Goal: Check status

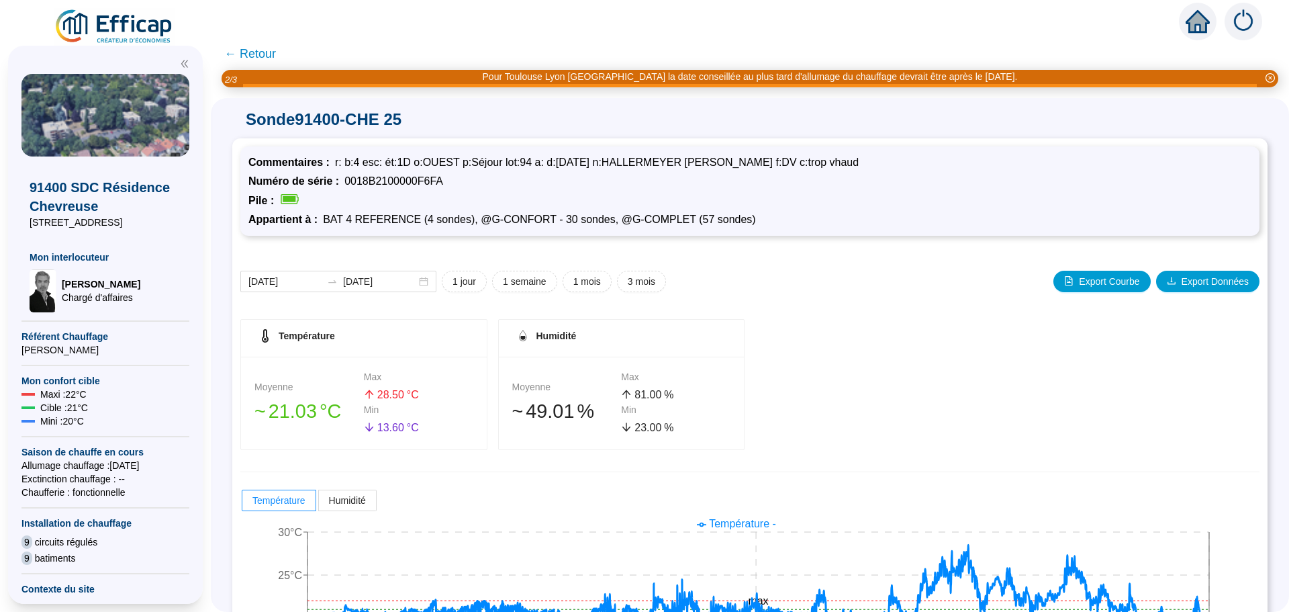
scroll to position [134, 0]
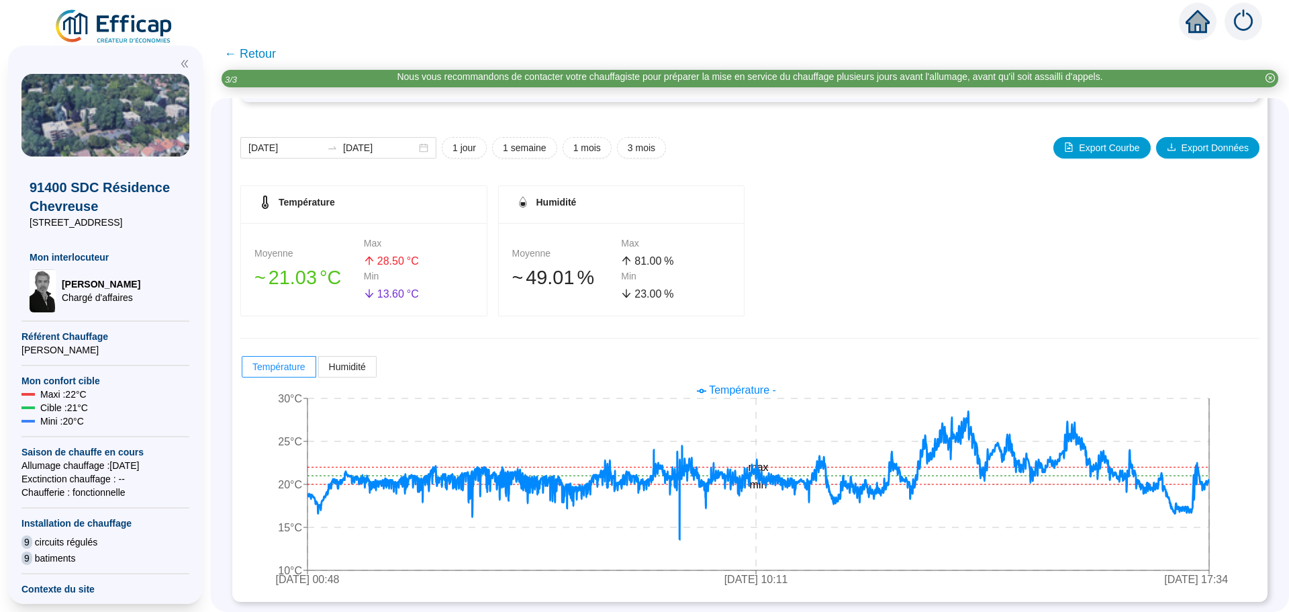
click at [262, 49] on span "← Retour" at bounding box center [250, 53] width 52 height 19
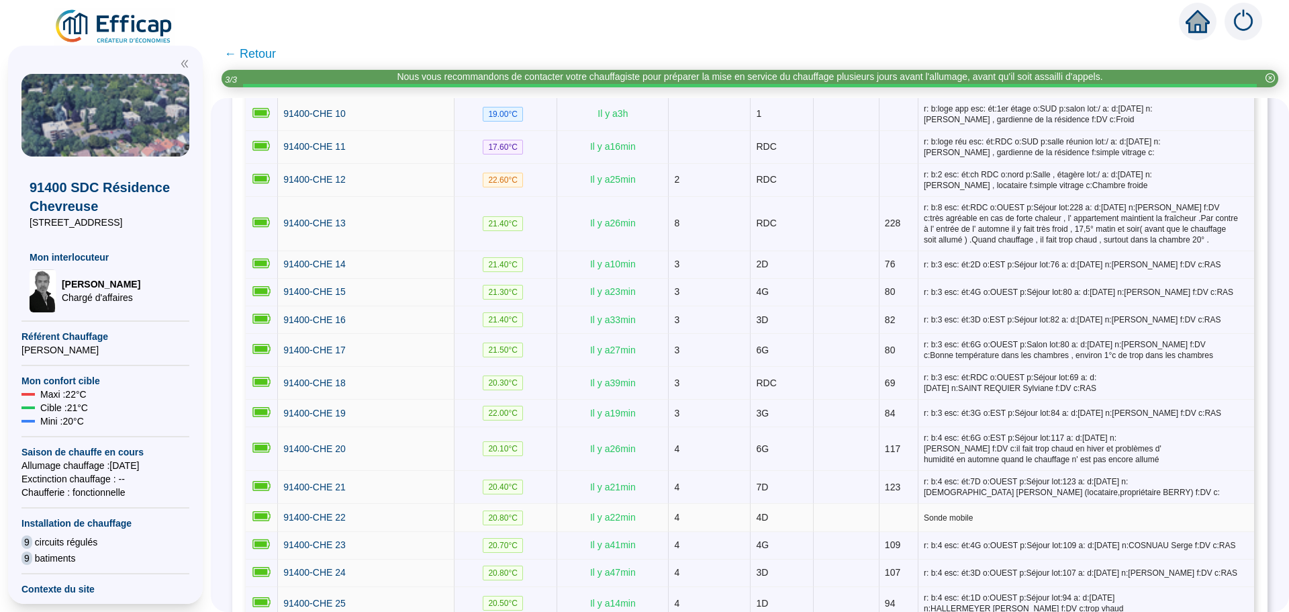
scroll to position [739, 0]
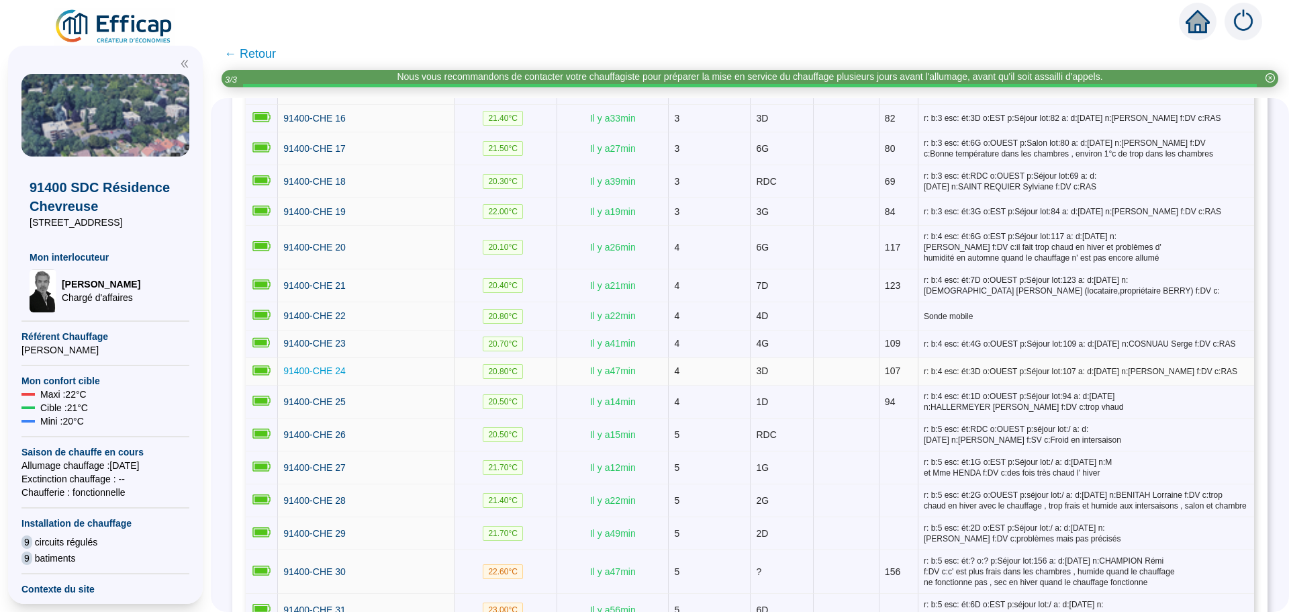
click at [316, 365] on span "91400-CHE 24" at bounding box center [314, 370] width 62 height 11
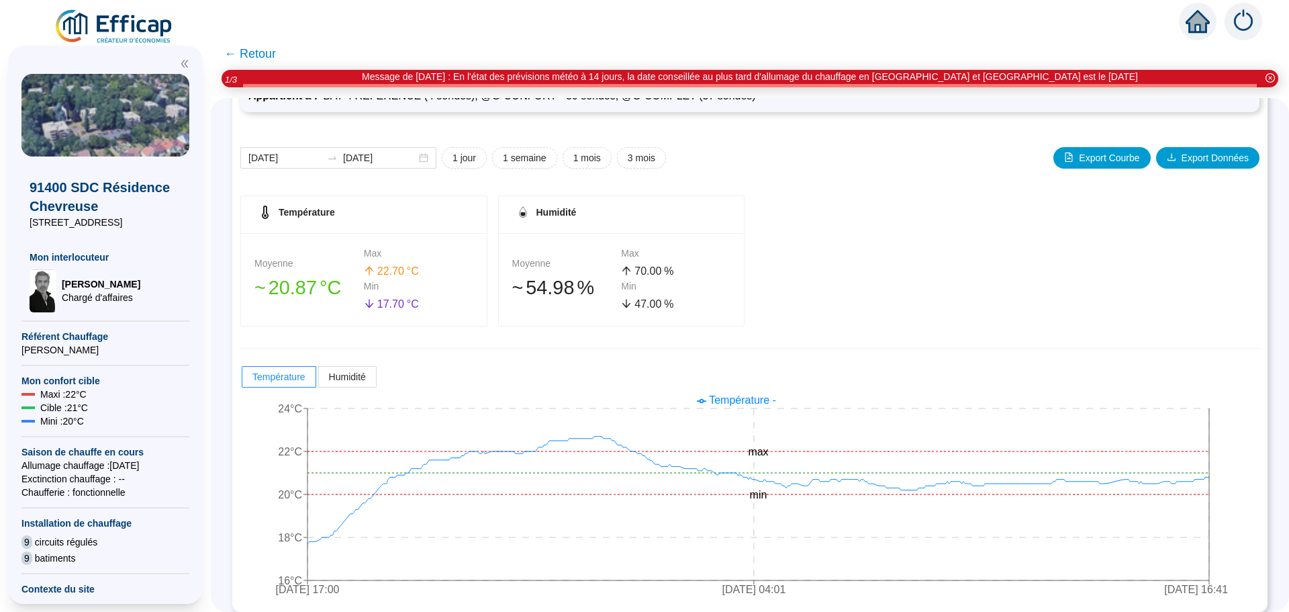
scroll to position [118, 0]
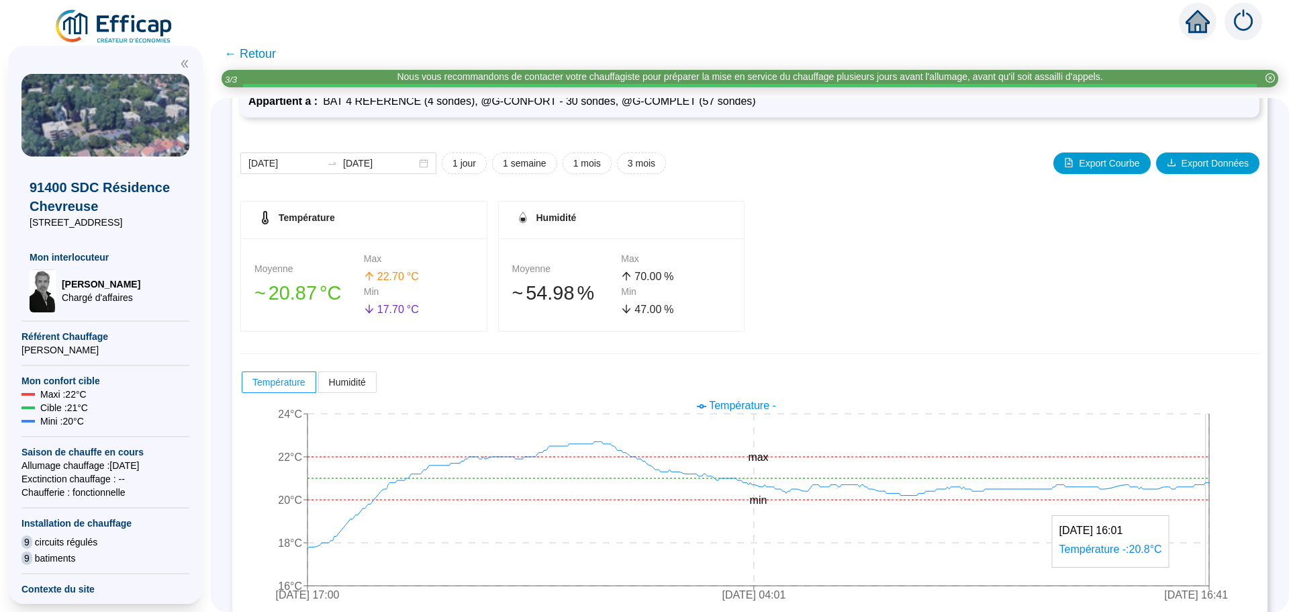
click at [1216, 480] on icon "[DATE] 17:00 [DATE] 04:01 [DATE] 16:41 16°C 18°C 20°C 22°C 24°C min max" at bounding box center [739, 501] width 999 height 215
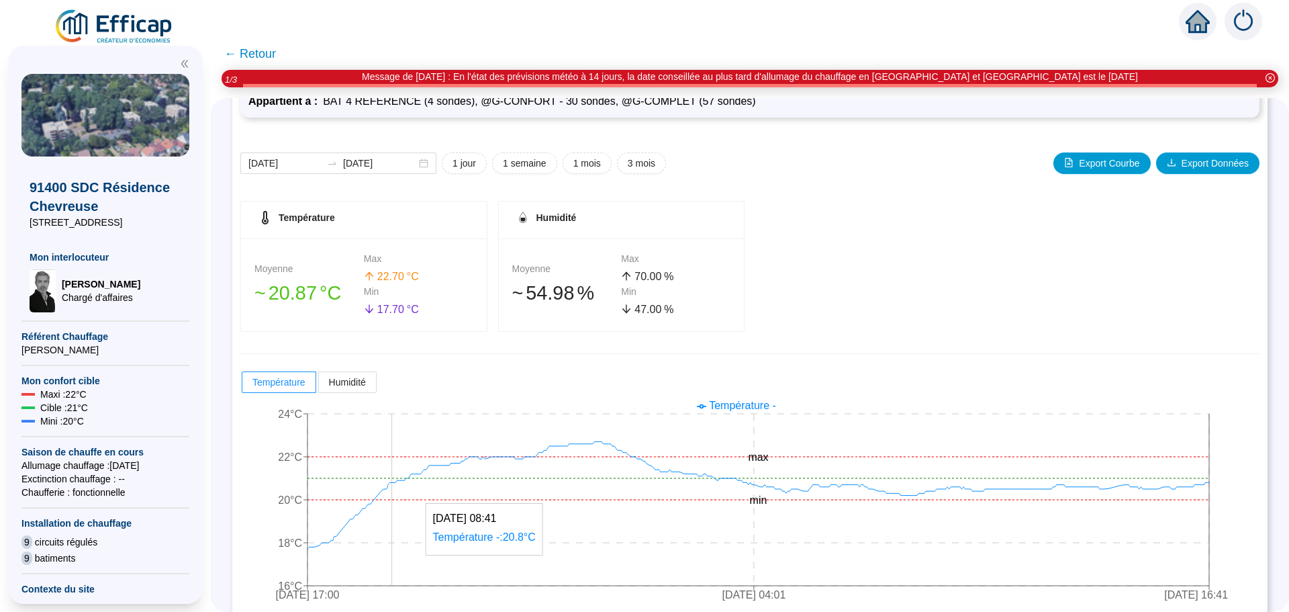
click at [402, 469] on icon "[DATE] 17:00 [DATE] 04:01 [DATE] 16:41 16°C 18°C 20°C 22°C 24°C min max" at bounding box center [739, 501] width 999 height 215
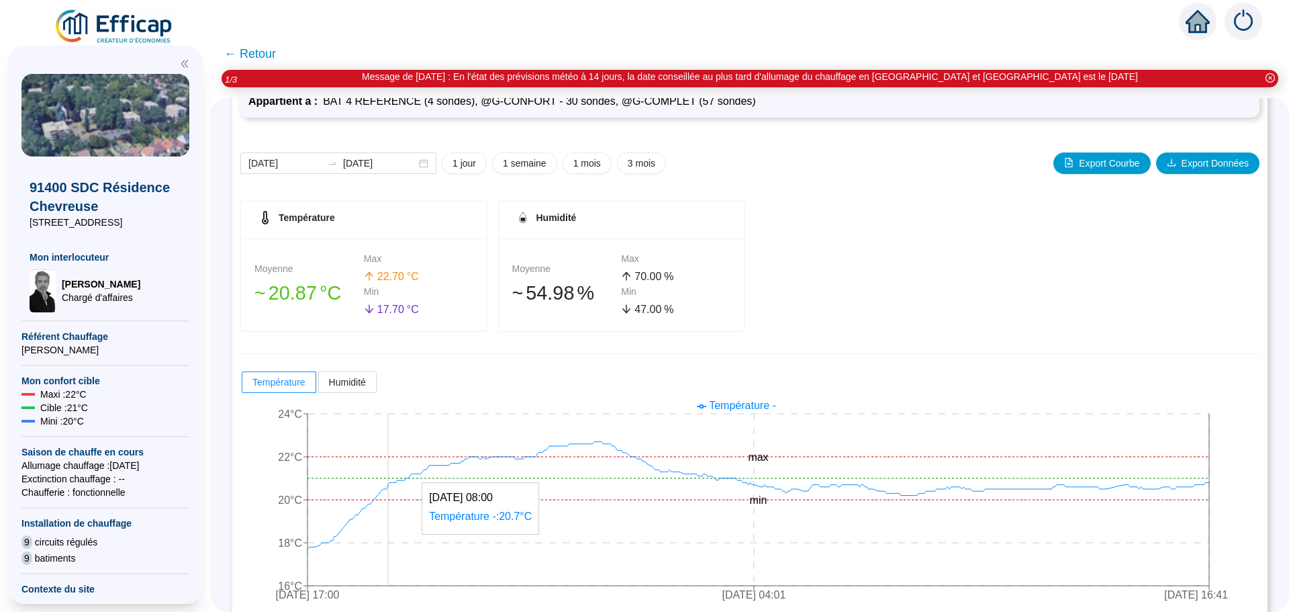
drag, startPoint x: 401, startPoint y: 463, endPoint x: 399, endPoint y: 448, distance: 14.9
click at [399, 448] on icon "[DATE] 17:00 [DATE] 04:01 [DATE] 16:41 16°C 18°C 20°C 22°C 24°C min max" at bounding box center [739, 501] width 999 height 215
click at [433, 163] on div "[DATE] [DATE]" at bounding box center [338, 162] width 196 height 21
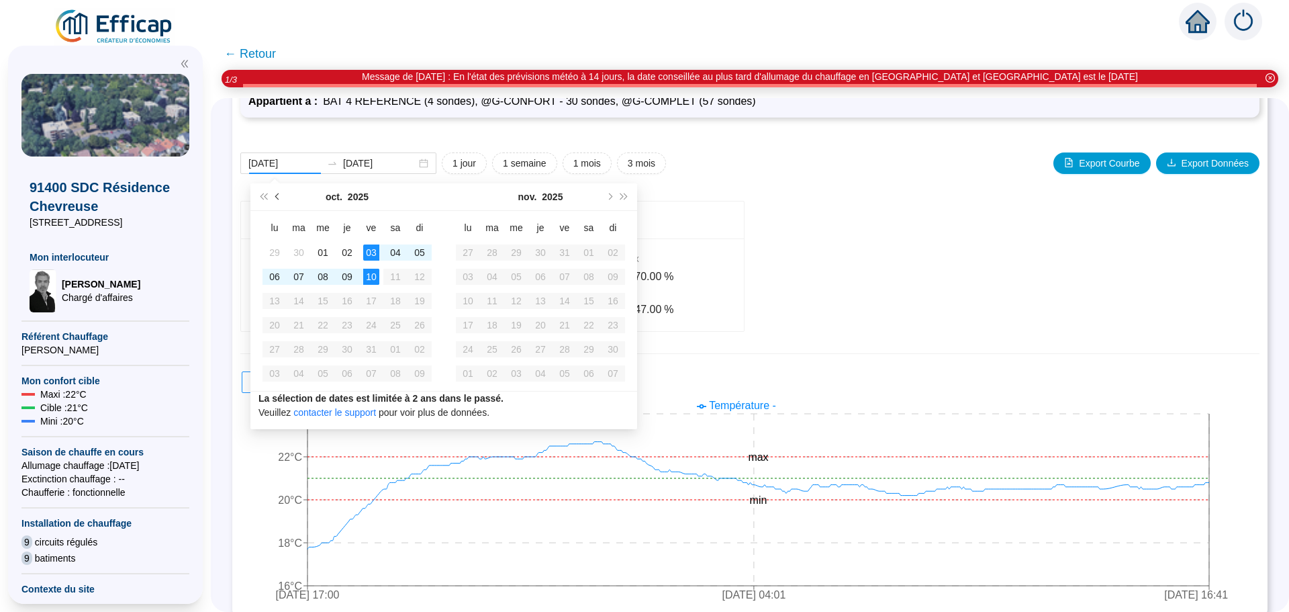
click at [276, 194] on button "Mois précédent (PageUp)" at bounding box center [278, 196] width 15 height 27
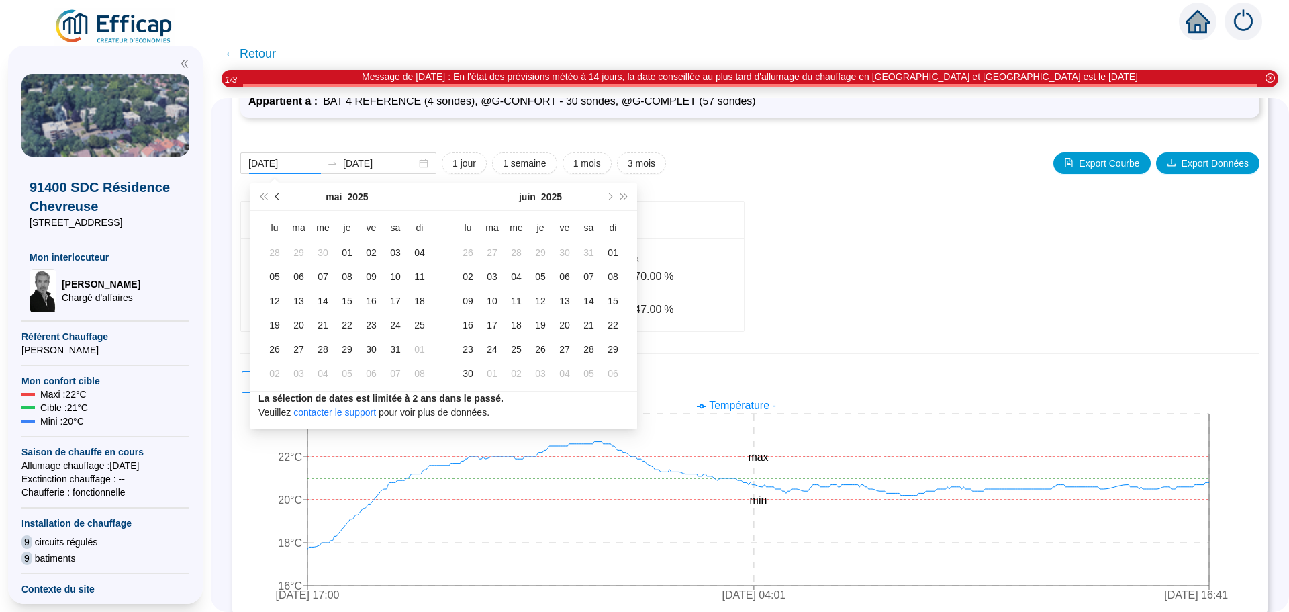
click at [276, 194] on button "Mois précédent (PageUp)" at bounding box center [278, 196] width 15 height 27
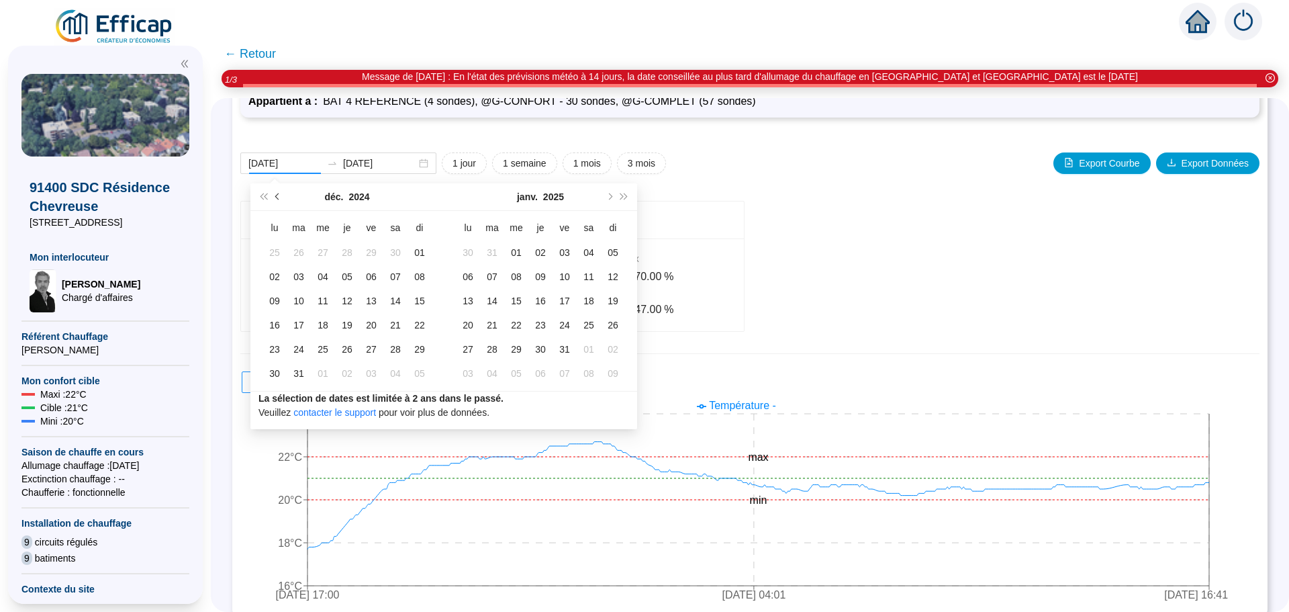
click at [276, 194] on button "Mois précédent (PageUp)" at bounding box center [278, 196] width 15 height 27
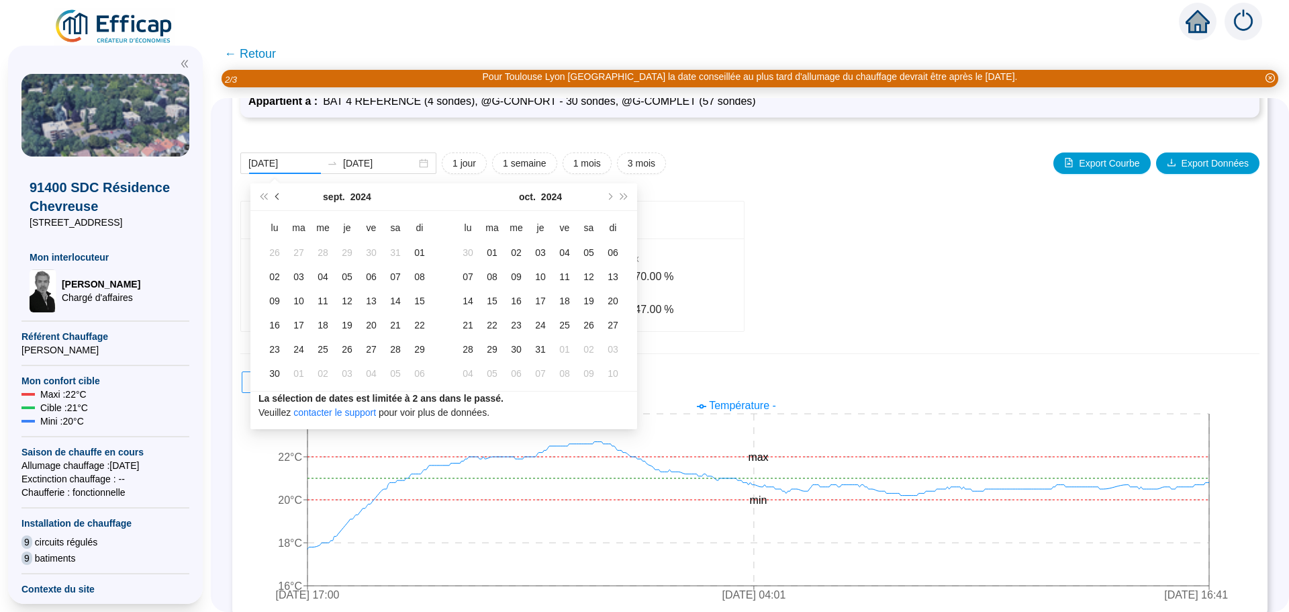
click at [276, 194] on button "Mois précédent (PageUp)" at bounding box center [278, 196] width 15 height 27
click at [608, 193] on button "Mois suivant (PageDown)" at bounding box center [609, 196] width 15 height 27
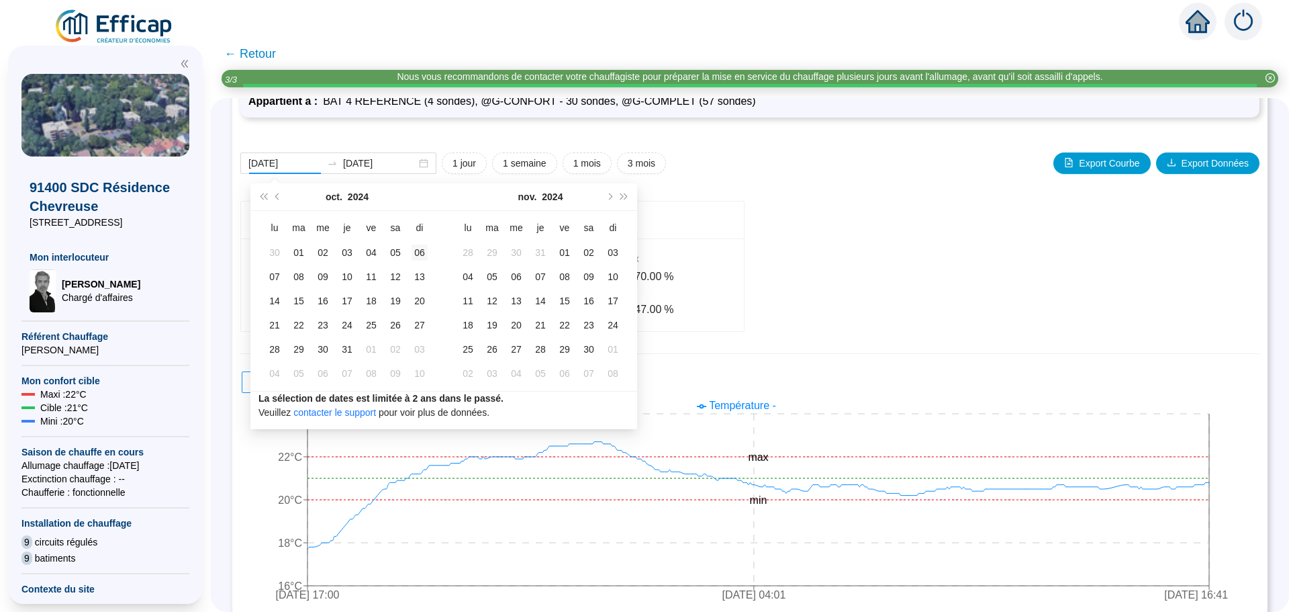
type input "[DATE]"
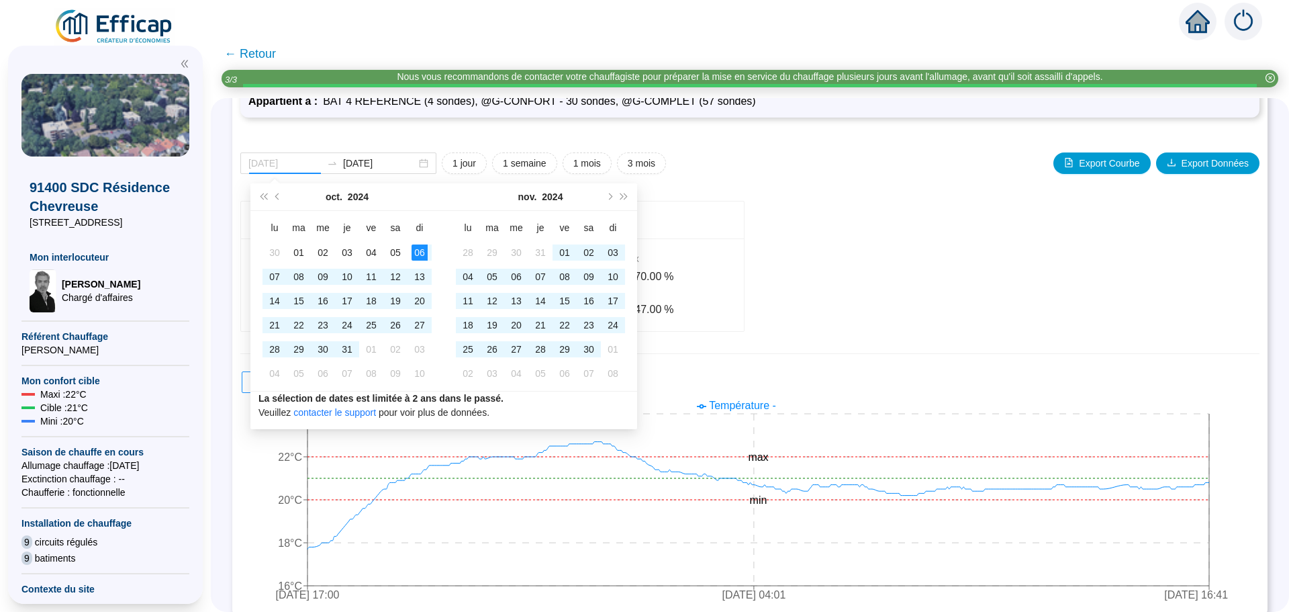
click at [422, 254] on div "06" at bounding box center [420, 252] width 16 height 16
type input "[DATE]"
click at [621, 195] on span "Année prochaine (Ctrl + droite)" at bounding box center [624, 196] width 7 height 7
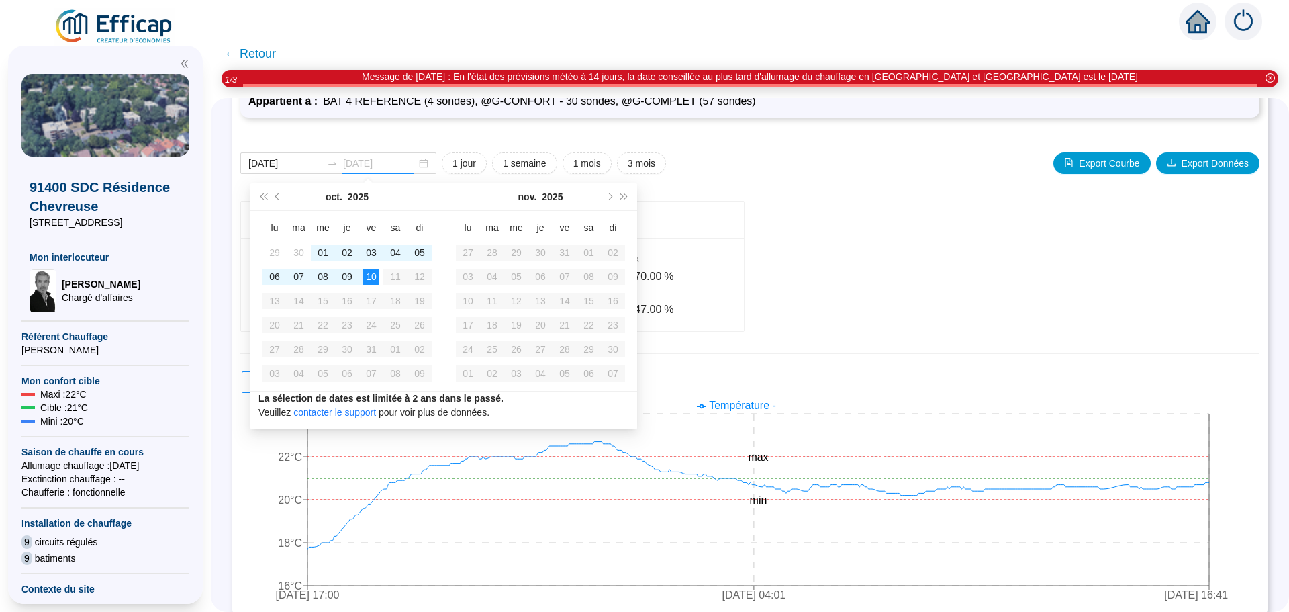
click at [373, 281] on div "10" at bounding box center [371, 277] width 16 height 16
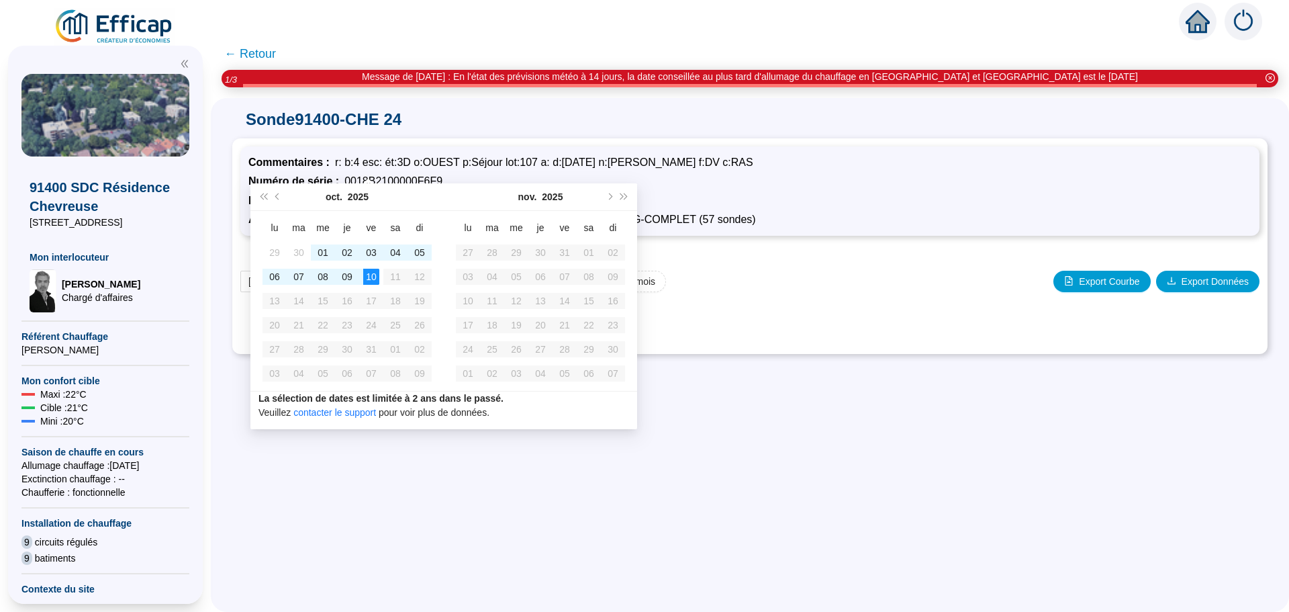
scroll to position [0, 0]
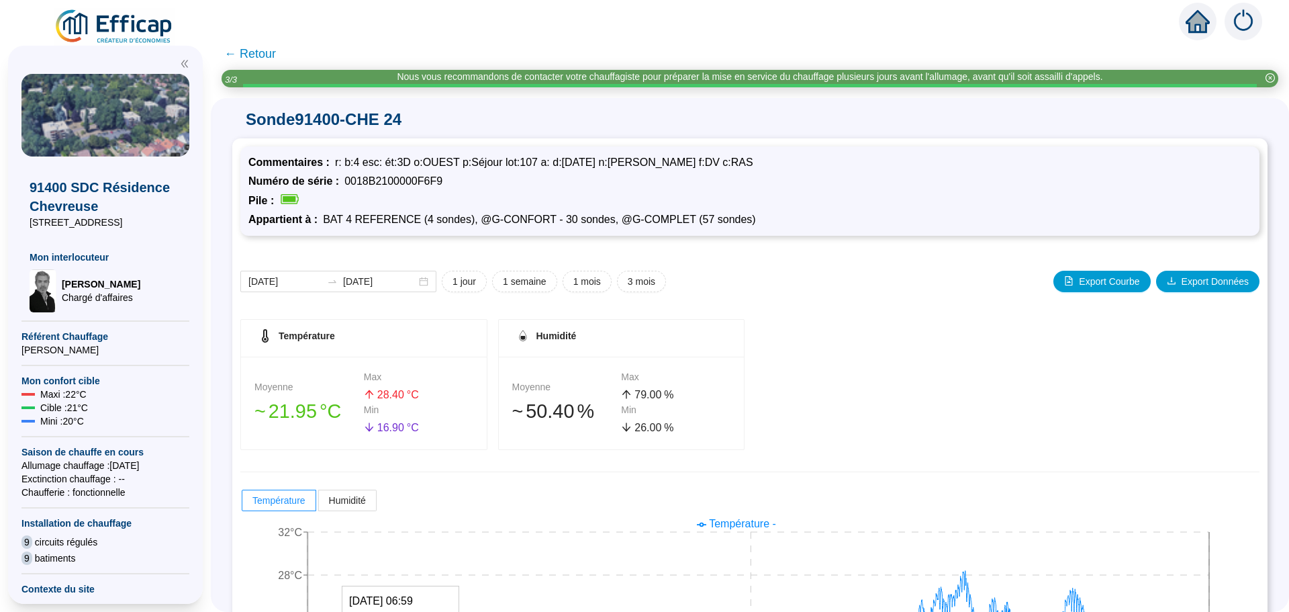
scroll to position [134, 0]
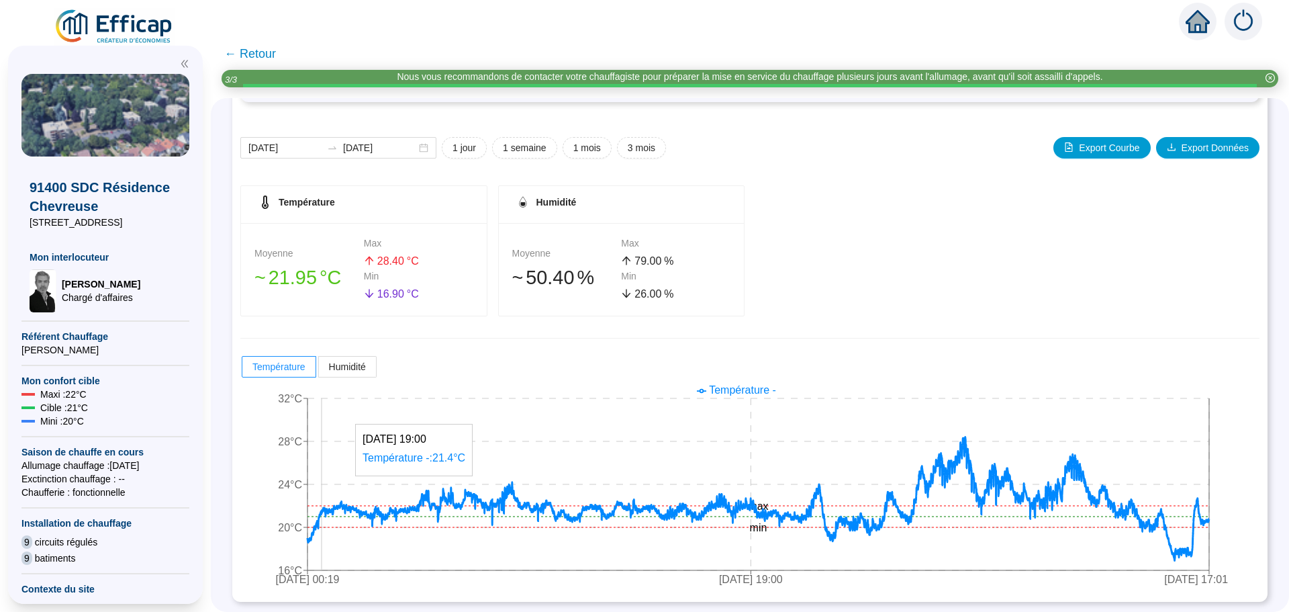
click at [332, 509] on icon at bounding box center [759, 499] width 902 height 124
